Goal: Navigation & Orientation: Go to known website

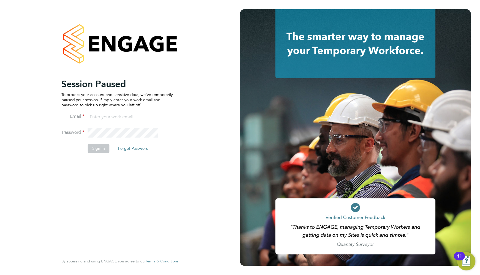
click at [108, 112] on input at bounding box center [123, 117] width 71 height 10
click at [121, 116] on input at bounding box center [123, 117] width 71 height 10
type input "[EMAIL_ADDRESS][DOMAIN_NAME]"
click at [102, 152] on button "Sign In" at bounding box center [99, 148] width 22 height 9
